Goal: Task Accomplishment & Management: Complete application form

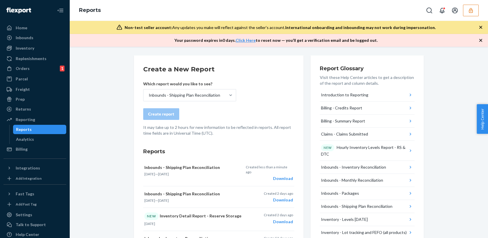
click at [472, 13] on button "button" at bounding box center [471, 11] width 16 height 12
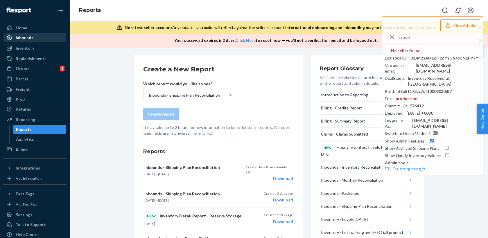
type input "trove"
click at [32, 37] on div "Inbounds" at bounding box center [25, 38] width 18 height 6
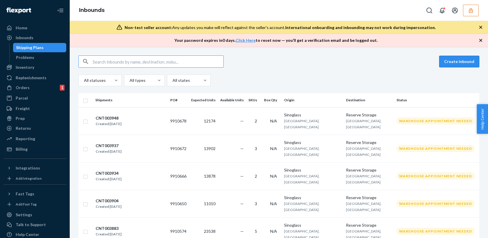
click at [455, 61] on button "Create inbound" at bounding box center [459, 62] width 40 height 12
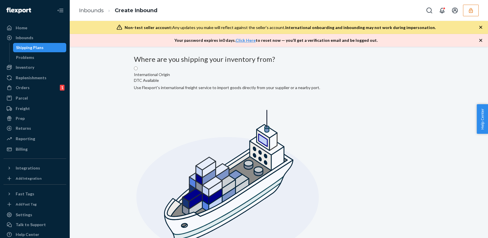
radio input "true"
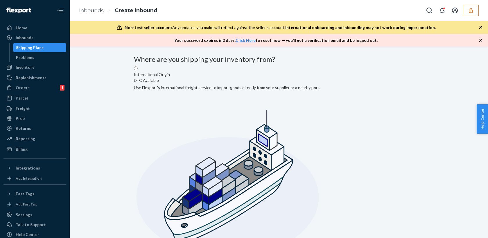
type input "2615 e 3rd"
type input "Highland"
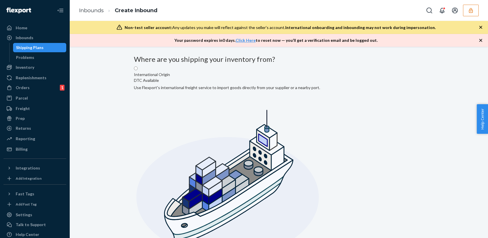
type input "CA"
type input "92346"
type input "[STREET_ADDRESS]"
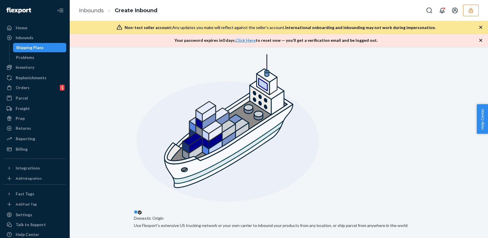
scroll to position [37, 0]
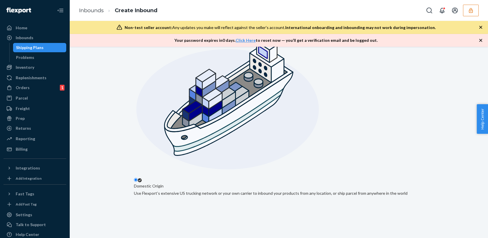
scroll to position [108, 0]
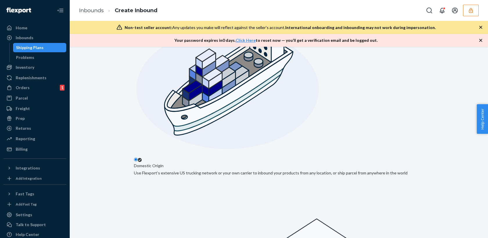
type input "[PERSON_NAME]"
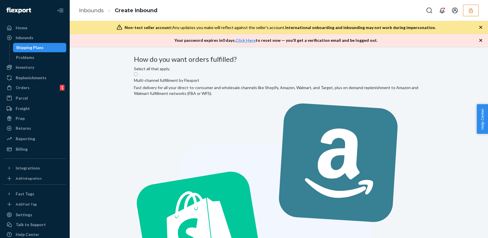
click at [212, 103] on label "Multi-channel fulfillment by Flexport Fast delivery for all your direct-to-cons…" at bounding box center [279, 230] width 290 height 316
click at [138, 76] on input "Multi-channel fulfillment by Flexport Fast delivery for all your direct-to-cons…" at bounding box center [136, 74] width 4 height 4
radio input "true"
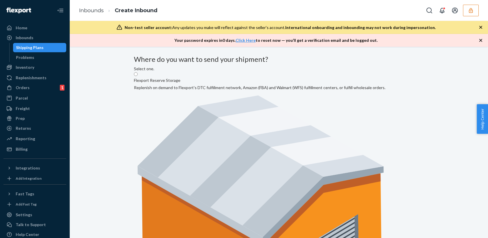
click at [214, 111] on label "Flexport Reserve Storage Replenish on demand to Flexport's DTC fulfillment netw…" at bounding box center [260, 203] width 252 height 262
click at [138, 76] on input "Flexport Reserve Storage Replenish on demand to Flexport's DTC fulfillment netw…" at bounding box center [136, 74] width 4 height 4
radio input "true"
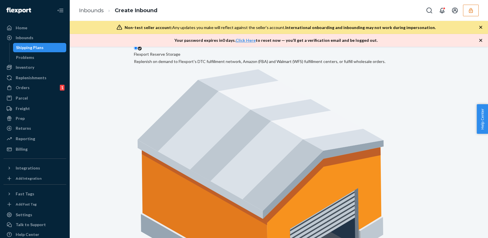
scroll to position [56, 0]
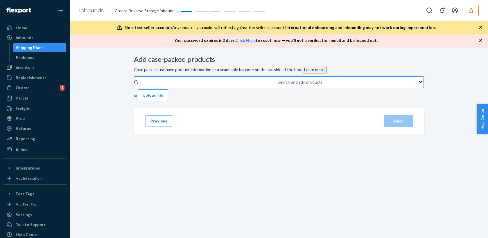
click at [278, 86] on div "Search and add products" at bounding box center [278, 82] width 1 height 7
click at [278, 85] on input "Search and add products" at bounding box center [278, 82] width 1 height 6
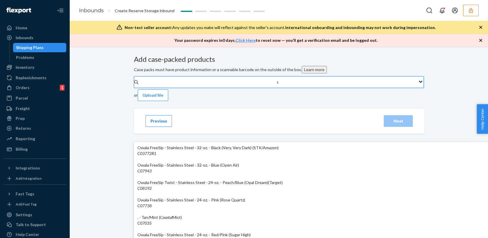
type input "c0"
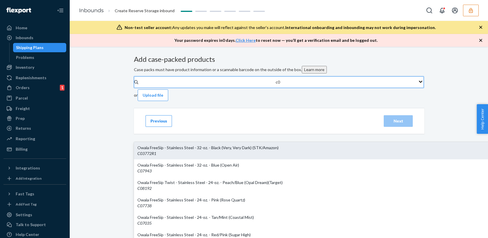
click at [232, 145] on div "Owala FreeSip - Stainless Steel - 32-oz. - Black (Very, Very Dark) (STK/Amazon)" at bounding box center [338, 148] width 403 height 6
click at [276, 85] on input "c0" at bounding box center [278, 82] width 5 height 6
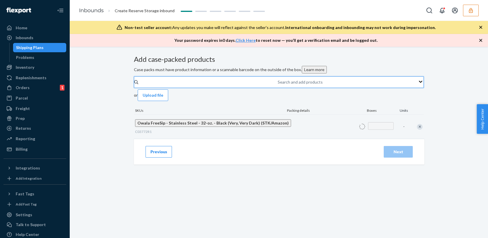
type input "1"
click at [392, 155] on div "Next" at bounding box center [398, 152] width 19 height 6
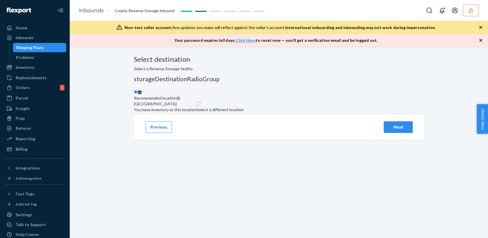
click at [244, 113] on div "Select a different location" at bounding box center [220, 110] width 47 height 6
click at [200, 105] on input "Select a different location" at bounding box center [199, 104] width 4 height 4
radio input "true"
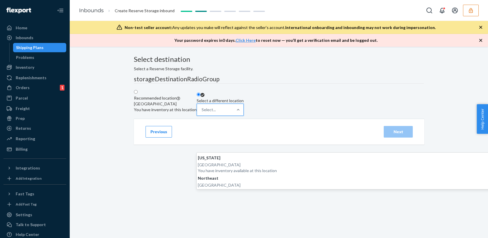
click at [233, 116] on div "Select..." at bounding box center [215, 110] width 36 height 12
click at [202, 113] on input "option [US_STATE] focused, 1 of 2. 2 results available. Use Up and Down to choo…" at bounding box center [202, 110] width 1 height 6
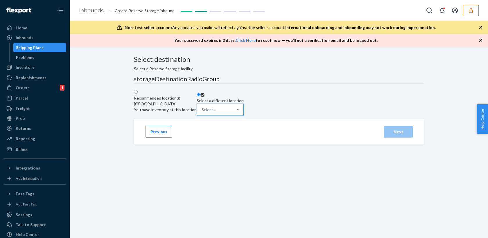
click at [28, 47] on div "Shipping Plans" at bounding box center [30, 48] width 28 height 6
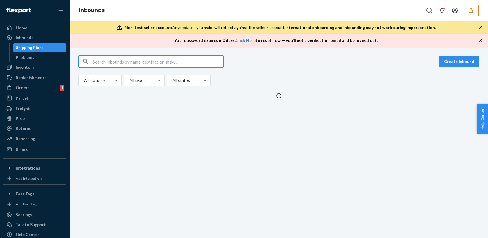
click at [202, 163] on div "Create inbound All statuses All types All states" at bounding box center [279, 142] width 418 height 191
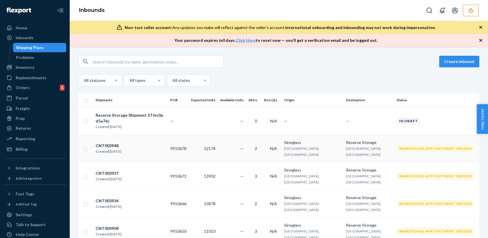
click at [227, 158] on td "—" at bounding box center [232, 149] width 28 height 28
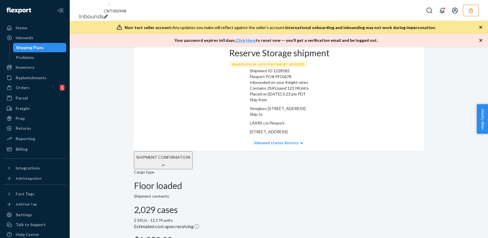
scroll to position [34, 0]
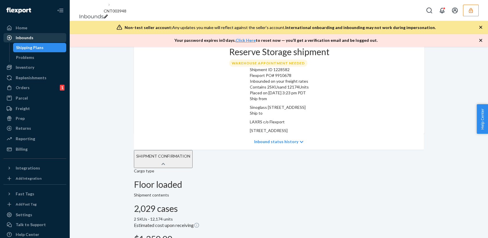
click at [29, 37] on div "Inbounds" at bounding box center [25, 38] width 18 height 6
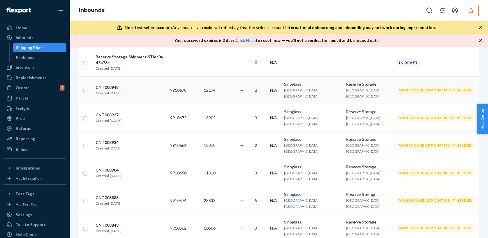
scroll to position [70, 0]
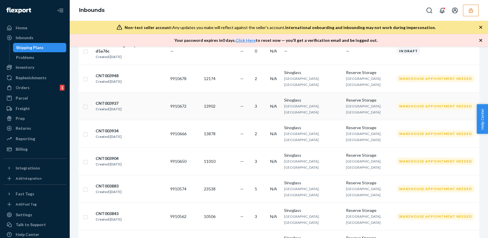
click at [147, 112] on div "CNT003937 Created [DATE]" at bounding box center [130, 106] width 70 height 12
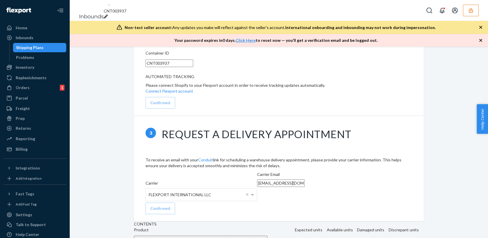
scroll to position [645, 0]
